Goal: Information Seeking & Learning: Understand process/instructions

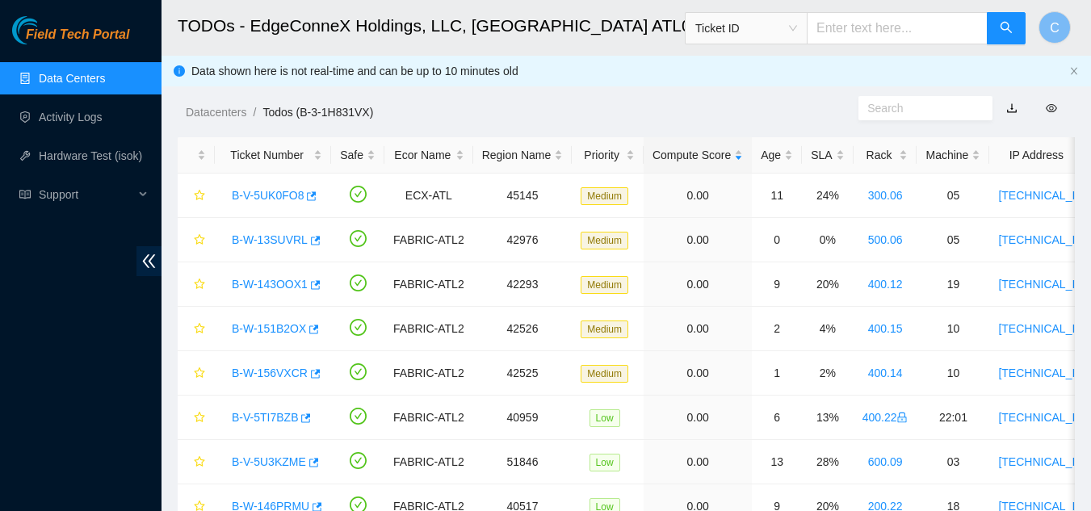
scroll to position [391, 0]
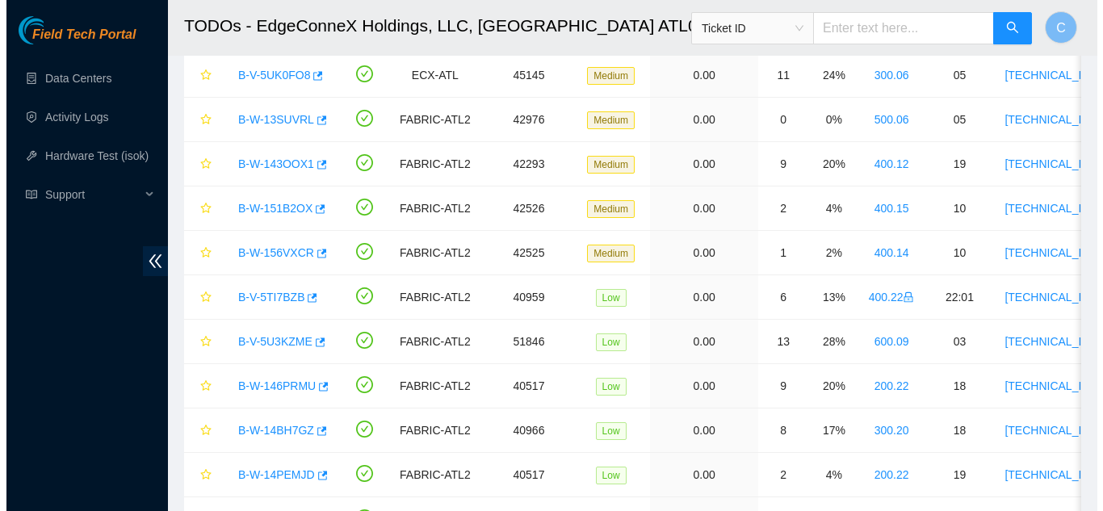
scroll to position [60, 0]
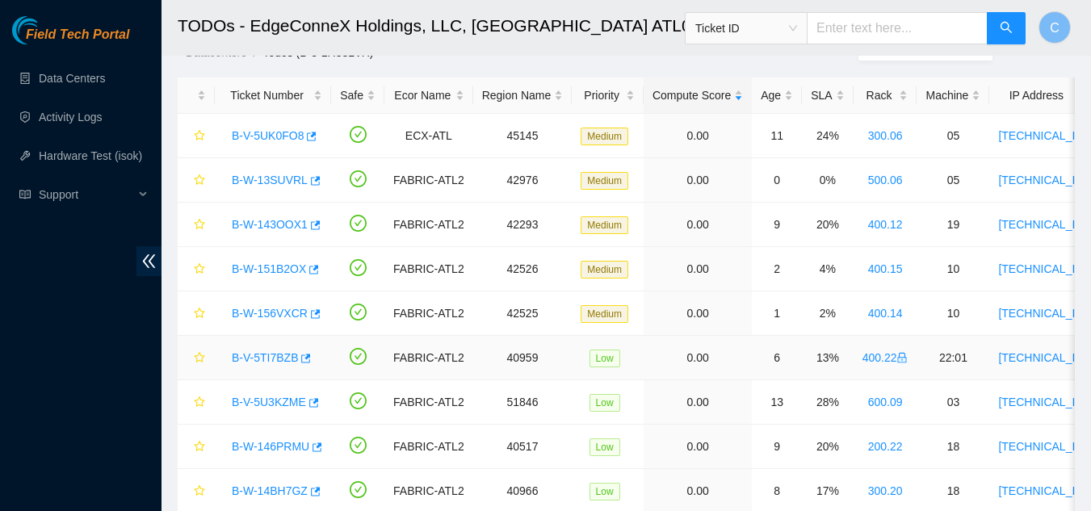
click at [261, 362] on link "B-V-5TI7BZB" at bounding box center [265, 357] width 66 height 13
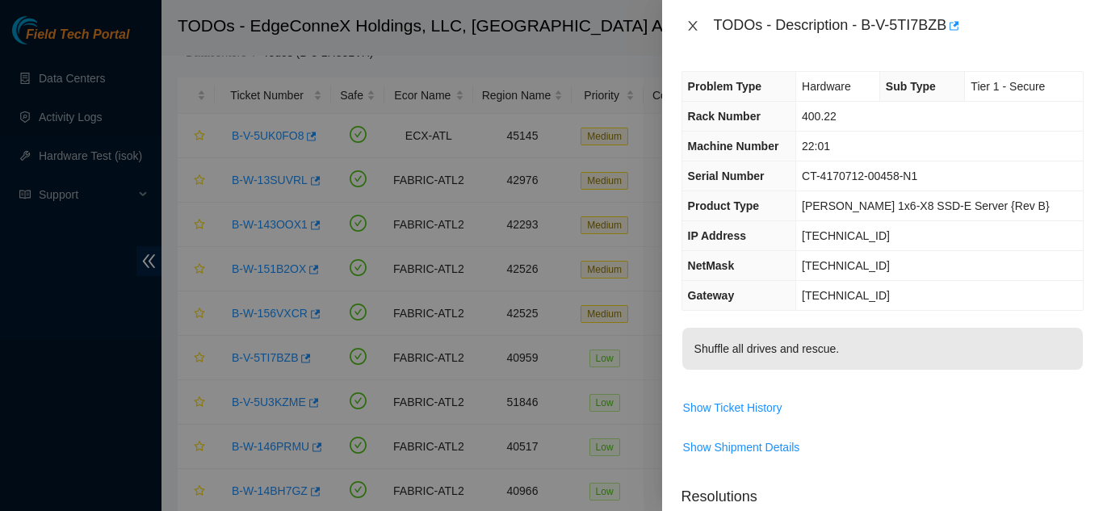
click at [691, 21] on icon "close" at bounding box center [692, 25] width 13 height 13
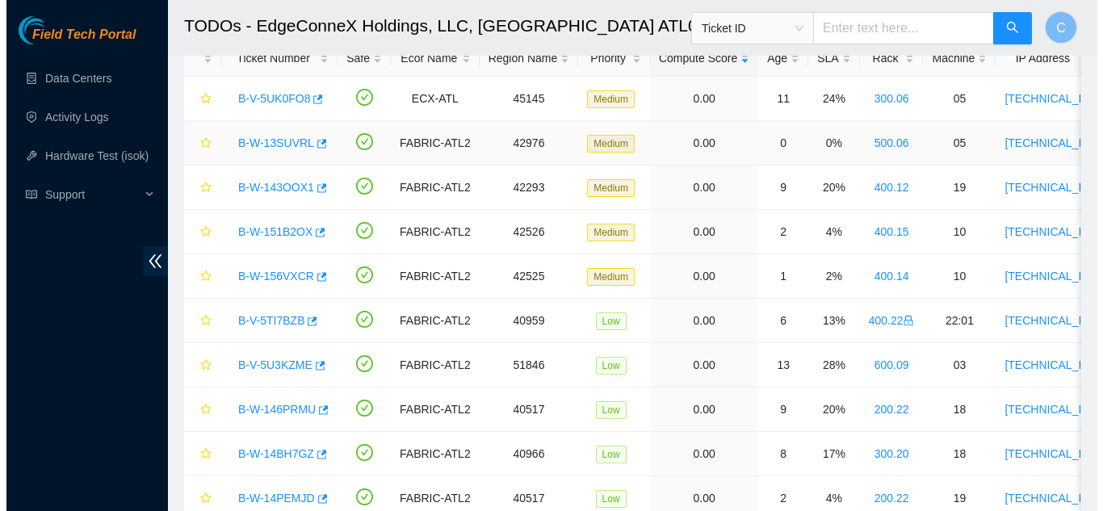
scroll to position [60, 0]
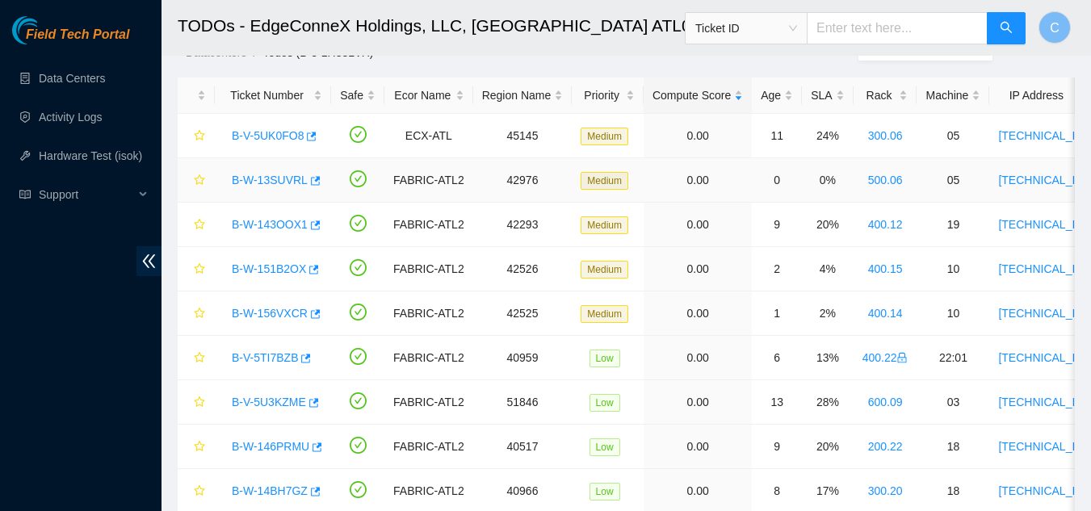
click at [279, 187] on div "B-W-13SUVRL" at bounding box center [273, 180] width 99 height 26
click at [276, 183] on link "B-W-13SUVRL" at bounding box center [270, 180] width 76 height 13
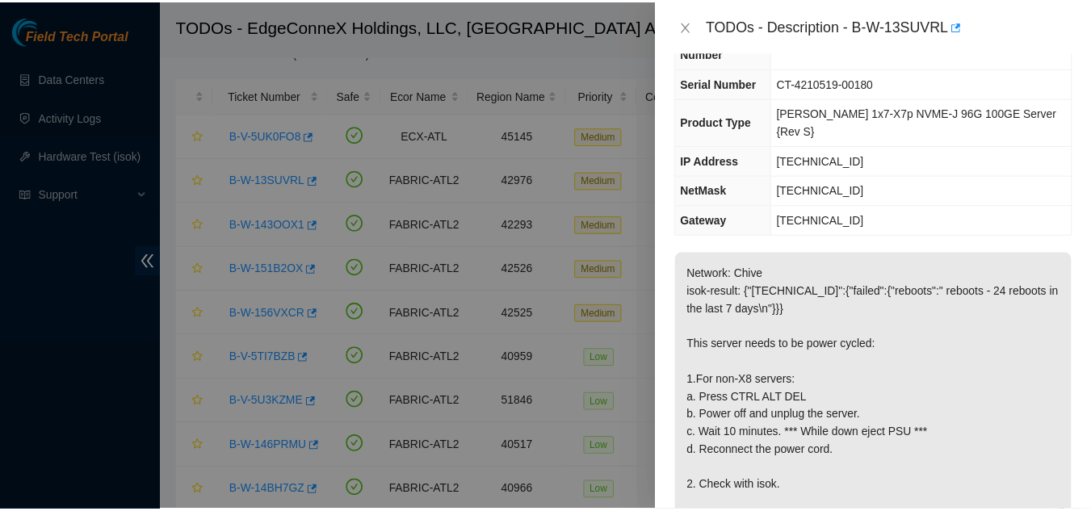
scroll to position [0, 0]
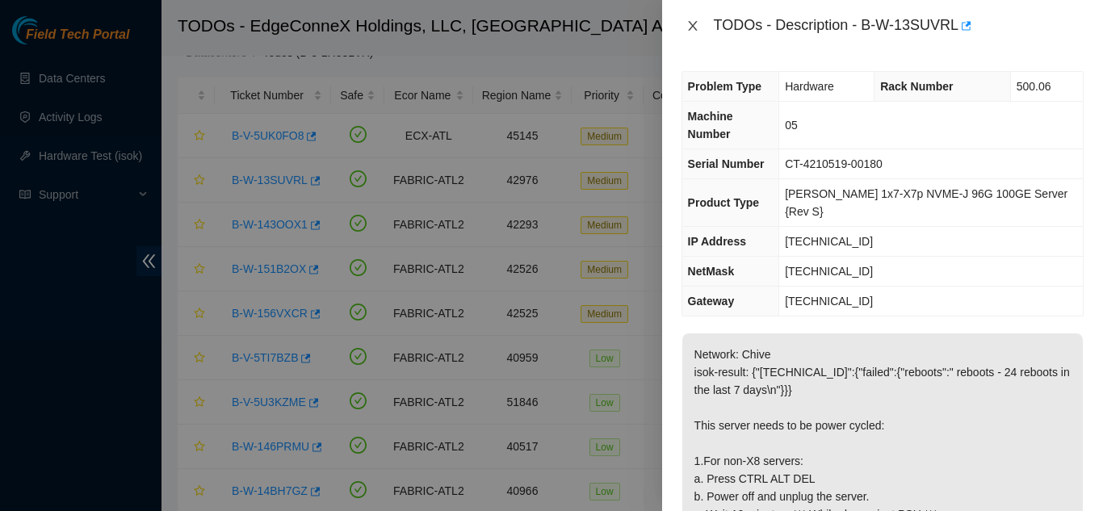
click at [690, 25] on icon "close" at bounding box center [692, 25] width 13 height 13
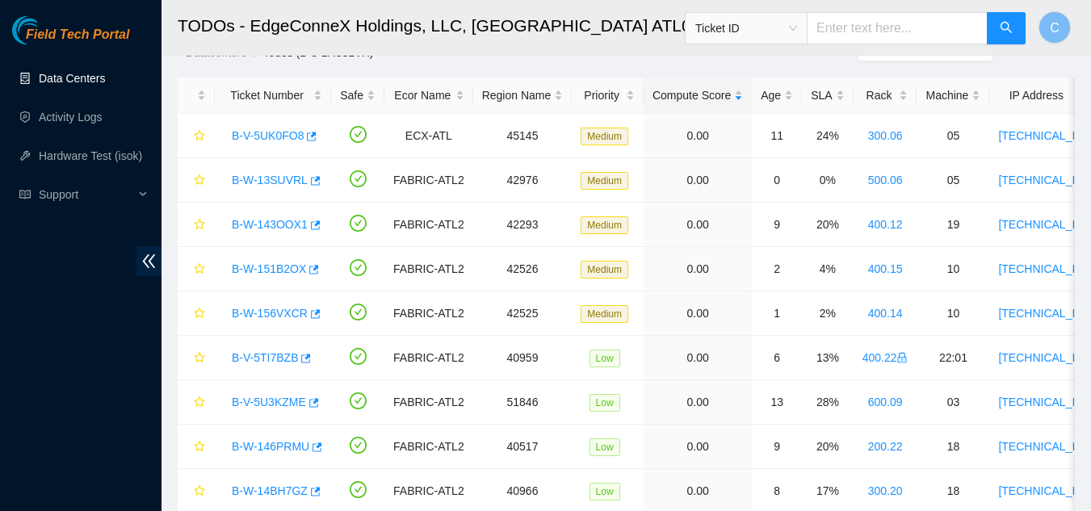
click at [47, 85] on link "Data Centers" at bounding box center [72, 78] width 66 height 13
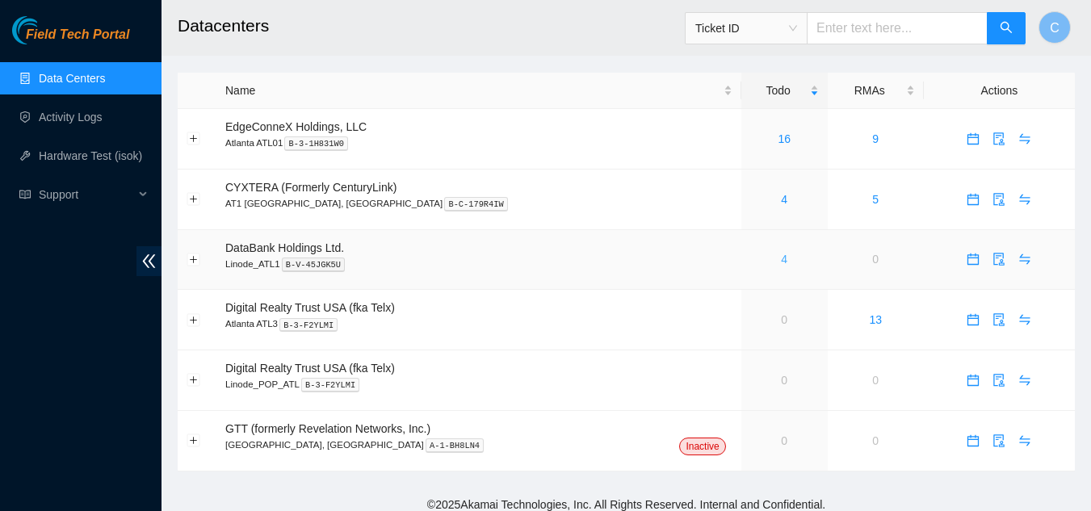
click at [781, 259] on link "4" at bounding box center [784, 259] width 6 height 13
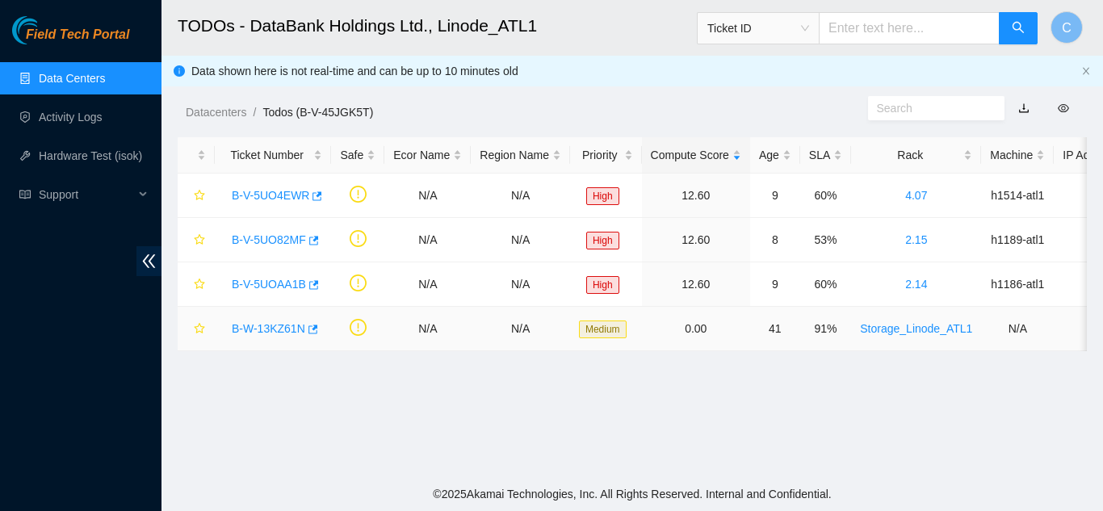
click at [267, 333] on link "B-W-13KZ61N" at bounding box center [268, 328] width 73 height 13
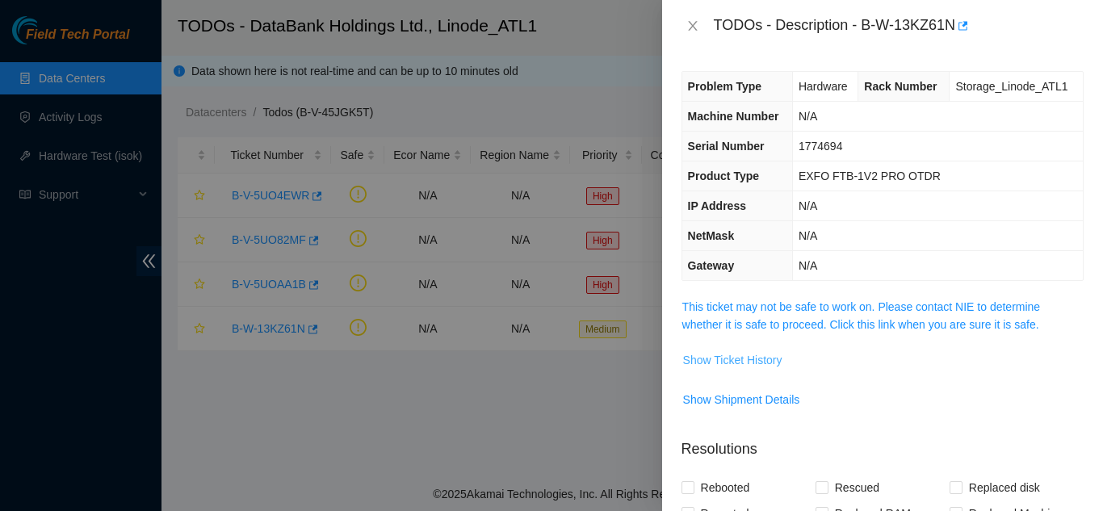
click at [756, 358] on span "Show Ticket History" at bounding box center [732, 360] width 99 height 18
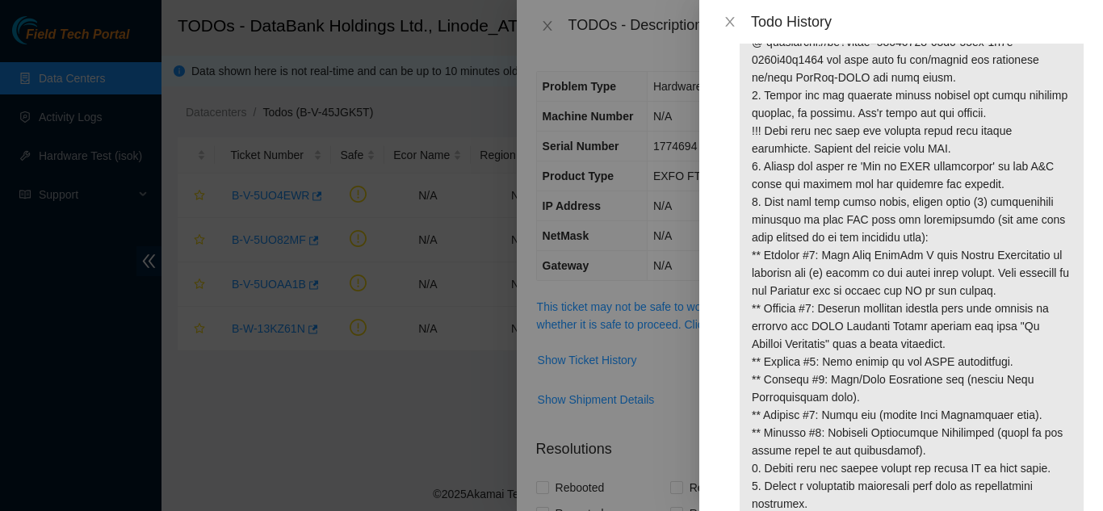
scroll to position [162, 0]
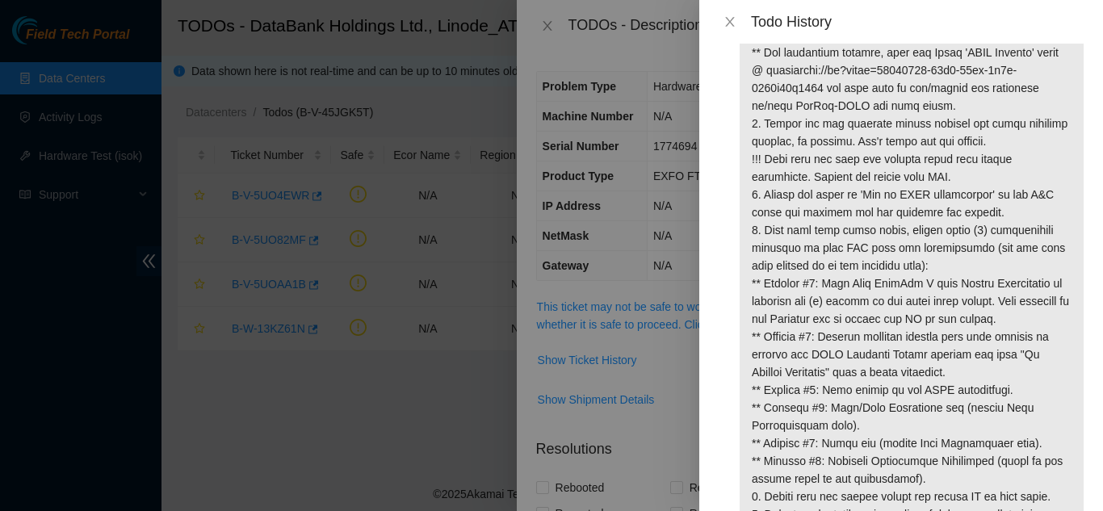
drag, startPoint x: 1098, startPoint y: 346, endPoint x: 783, endPoint y: 371, distance: 316.0
click at [783, 371] on p at bounding box center [912, 239] width 344 height 628
drag, startPoint x: 783, startPoint y: 371, endPoint x: 770, endPoint y: 454, distance: 84.2
click at [770, 454] on p at bounding box center [912, 239] width 344 height 628
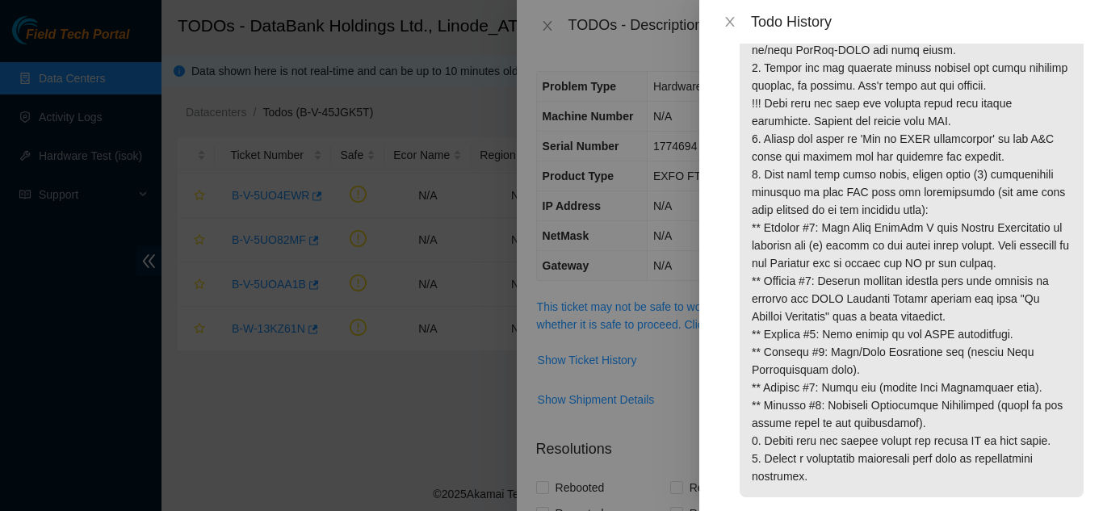
scroll to position [242, 0]
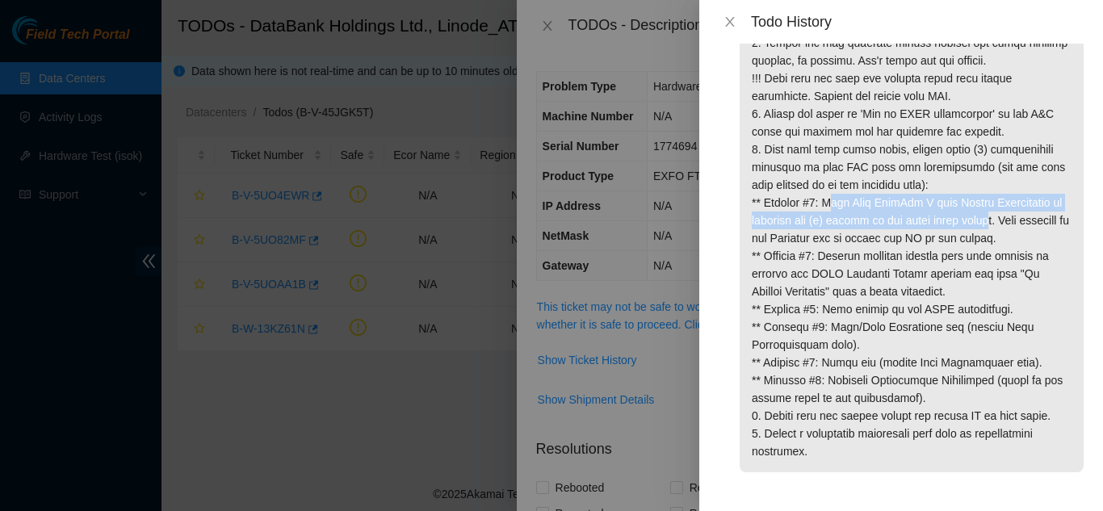
drag, startPoint x: 825, startPoint y: 202, endPoint x: 993, endPoint y: 221, distance: 168.3
click at [993, 221] on p at bounding box center [912, 158] width 344 height 628
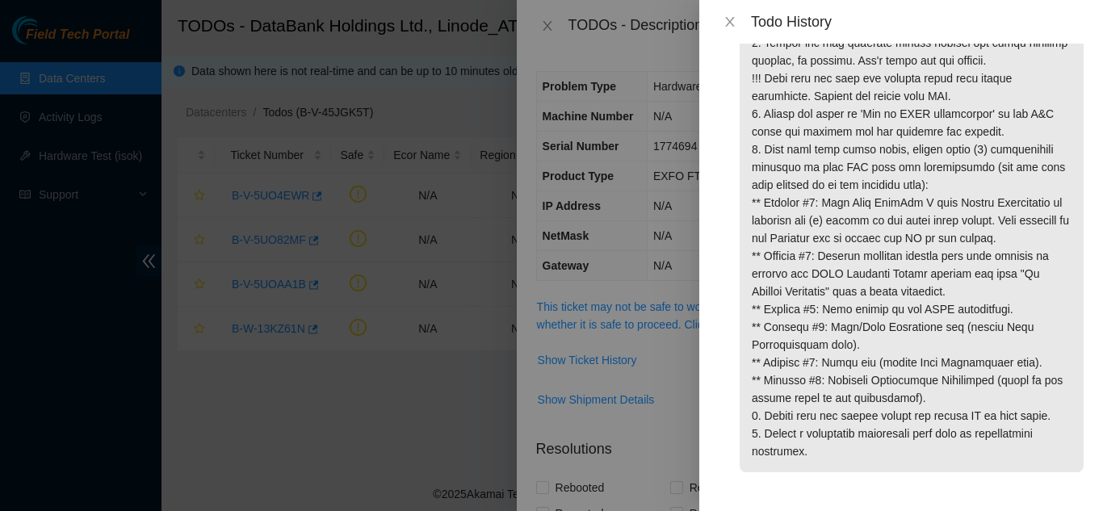
click at [909, 244] on p at bounding box center [912, 158] width 344 height 628
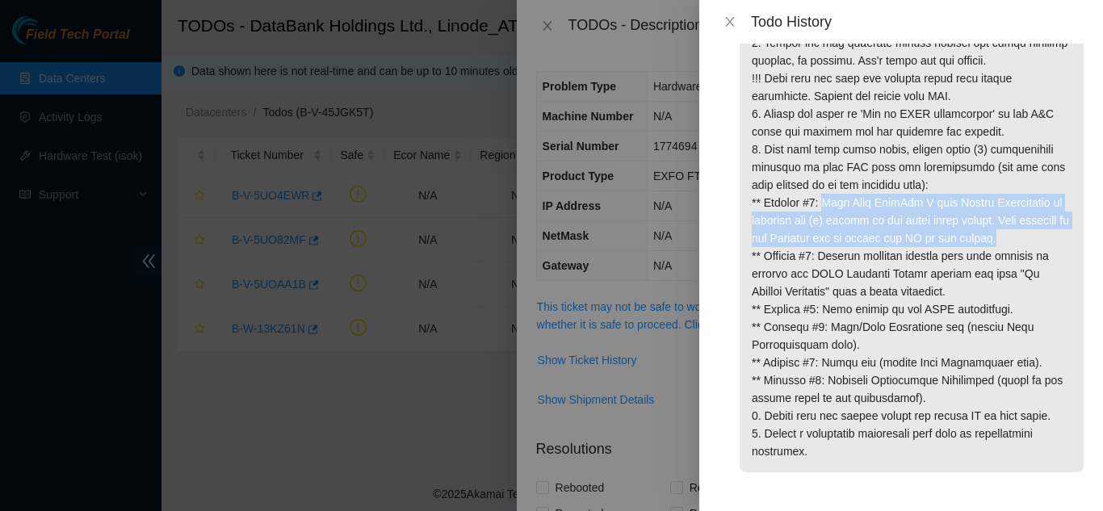
drag, startPoint x: 820, startPoint y: 204, endPoint x: 1053, endPoint y: 240, distance: 236.1
click at [1053, 240] on p at bounding box center [912, 158] width 344 height 628
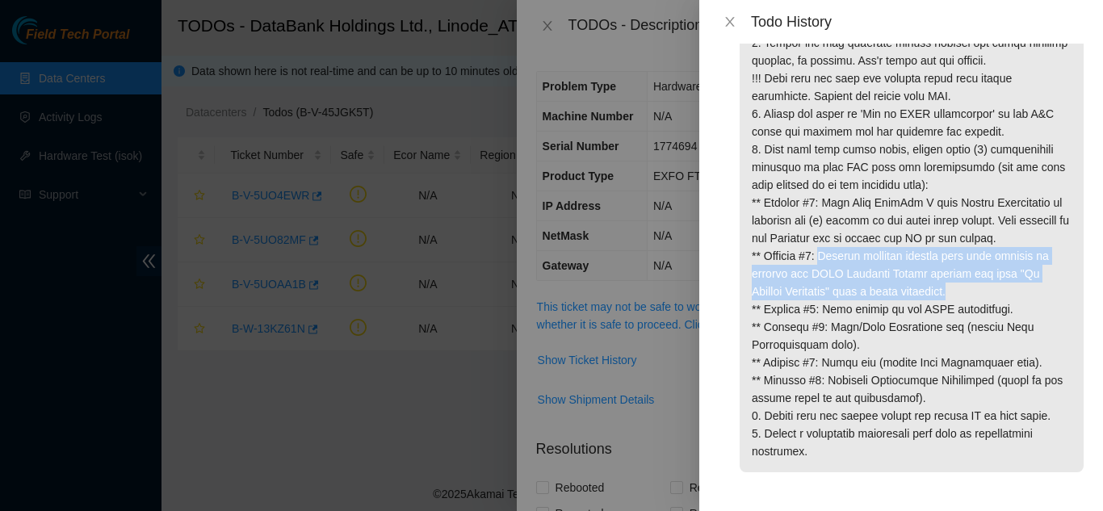
drag, startPoint x: 821, startPoint y: 259, endPoint x: 1013, endPoint y: 293, distance: 195.2
click at [1013, 293] on p at bounding box center [912, 158] width 344 height 628
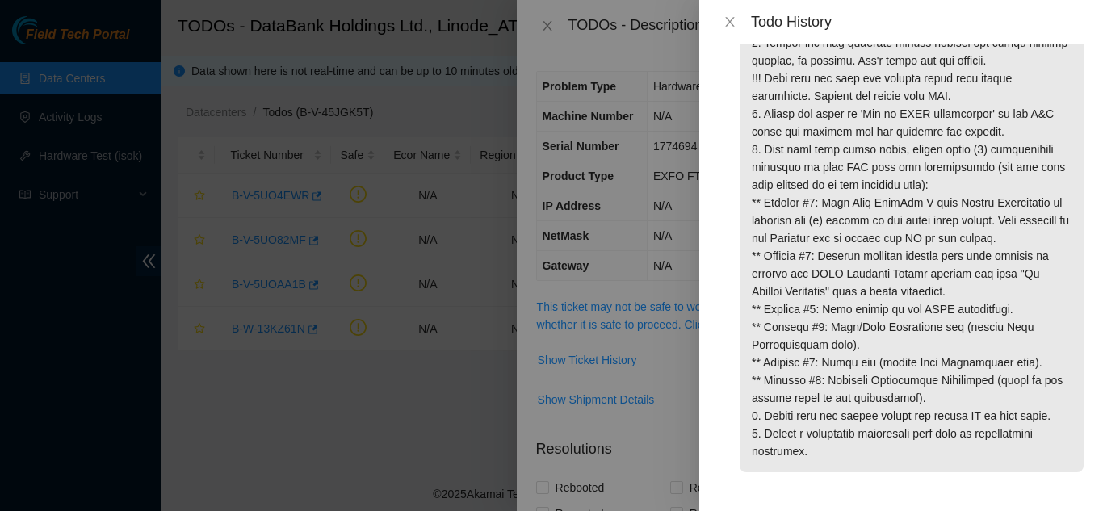
click at [431, 444] on div at bounding box center [551, 255] width 1103 height 511
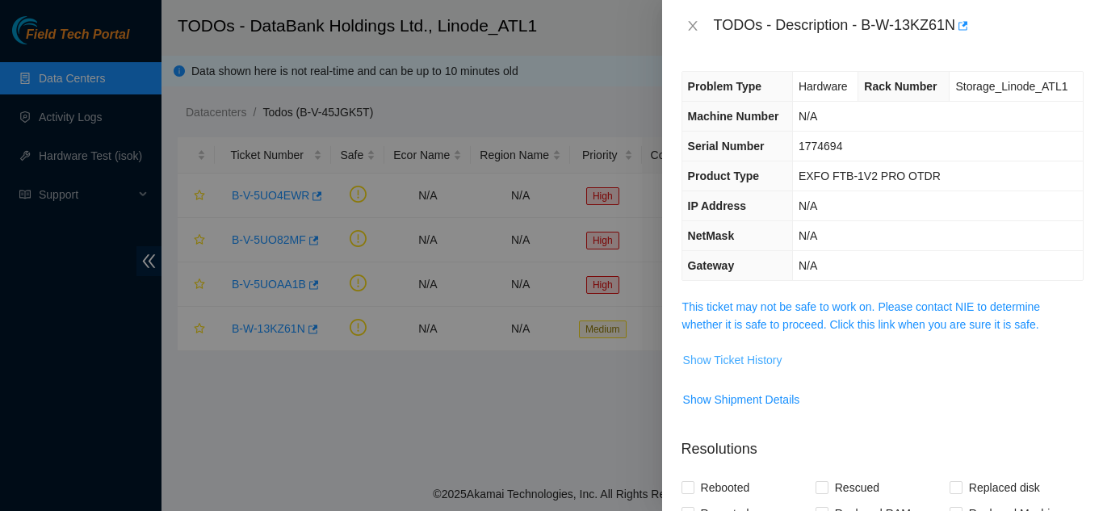
click at [736, 366] on span "Show Ticket History" at bounding box center [732, 360] width 99 height 18
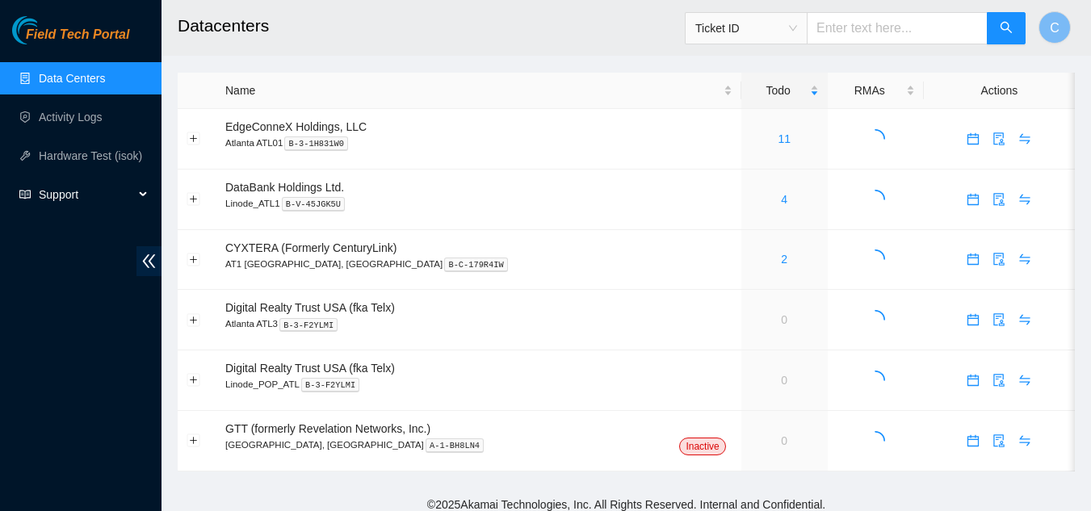
click at [64, 196] on span "Support" at bounding box center [86, 194] width 95 height 32
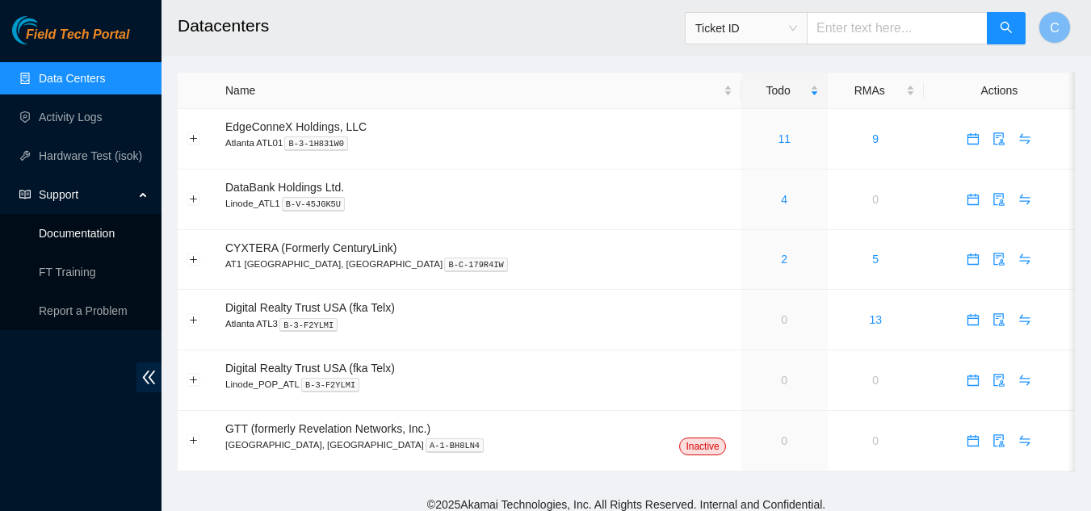
click at [87, 232] on link "Documentation" at bounding box center [77, 233] width 76 height 13
